Goal: Find specific page/section: Find specific page/section

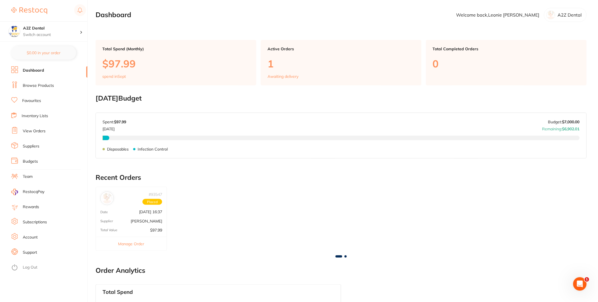
click at [38, 148] on link "Suppliers" at bounding box center [31, 147] width 17 height 6
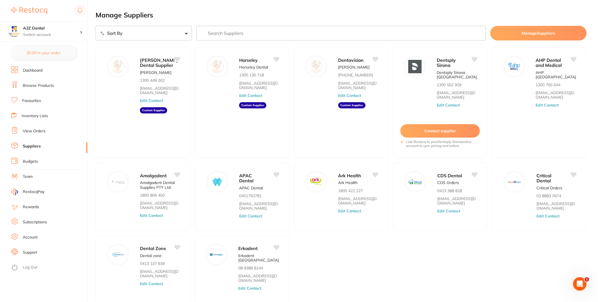
click at [41, 96] on ul "Dashboard Browse Products Favourites Inventory Lists View Orders Suppliers Budg…" at bounding box center [49, 184] width 76 height 236
click at [41, 104] on li "Favourites" at bounding box center [49, 101] width 76 height 8
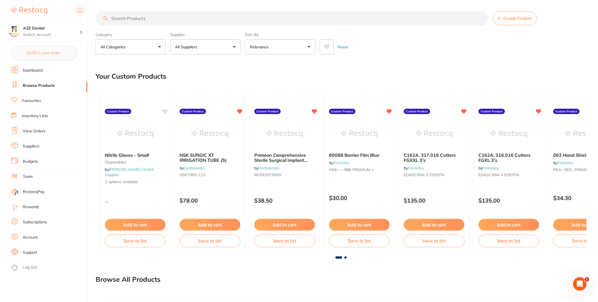
click at [119, 19] on input "search" at bounding box center [292, 18] width 393 height 14
paste input "683125AN"
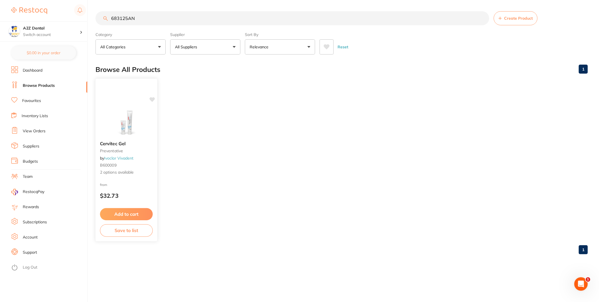
type input "683125AN"
click at [140, 166] on small "B600009" at bounding box center [126, 165] width 53 height 4
